Goal: Register for event/course

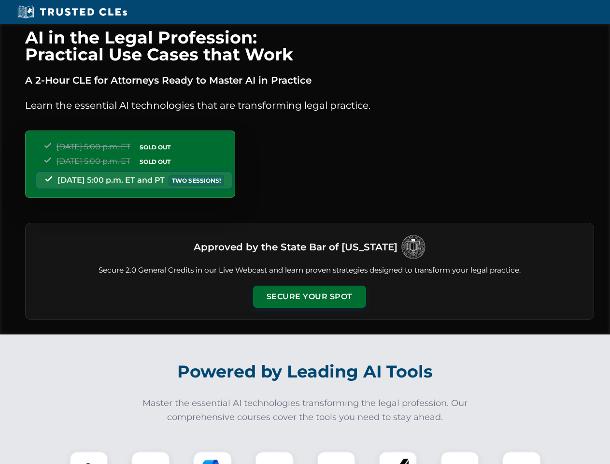
click at [309, 297] on button "Secure Your Spot" at bounding box center [309, 297] width 113 height 22
click at [89, 458] on img at bounding box center [89, 471] width 28 height 28
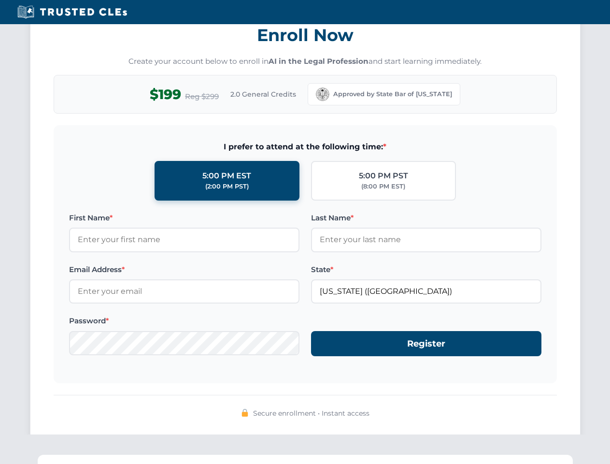
scroll to position [948, 0]
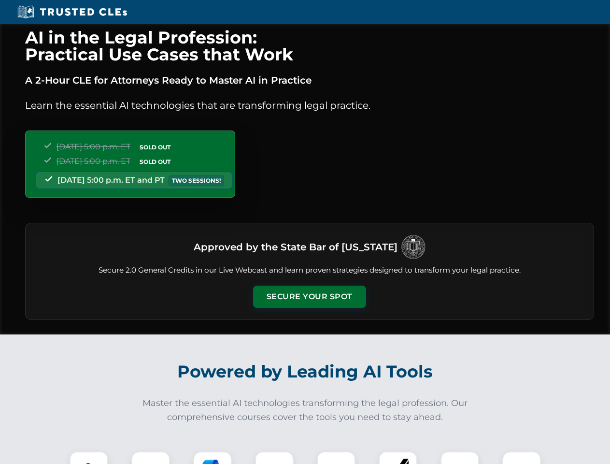
click at [309, 297] on button "Secure Your Spot" at bounding box center [309, 297] width 113 height 22
click at [89, 458] on img at bounding box center [89, 471] width 28 height 28
